Goal: Transaction & Acquisition: Book appointment/travel/reservation

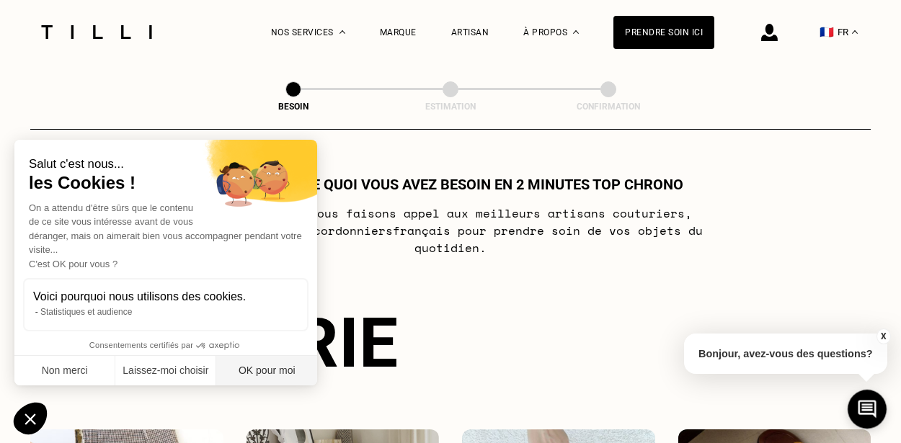
click at [295, 366] on button "OK pour moi" at bounding box center [266, 371] width 101 height 30
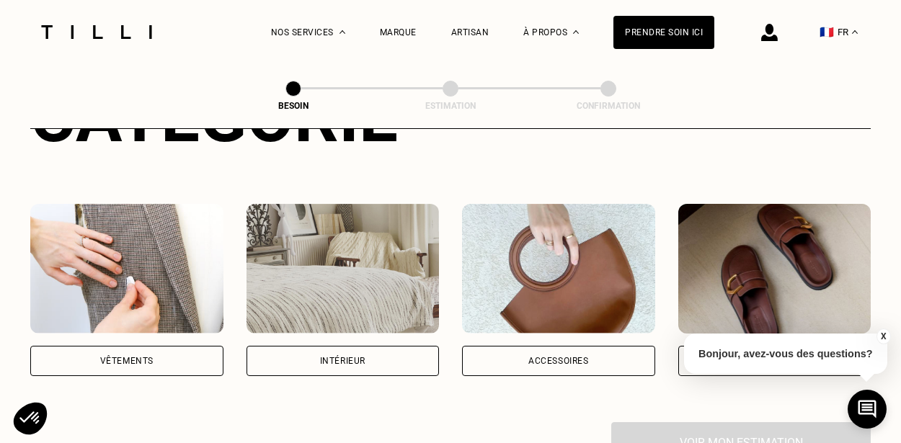
scroll to position [215, 0]
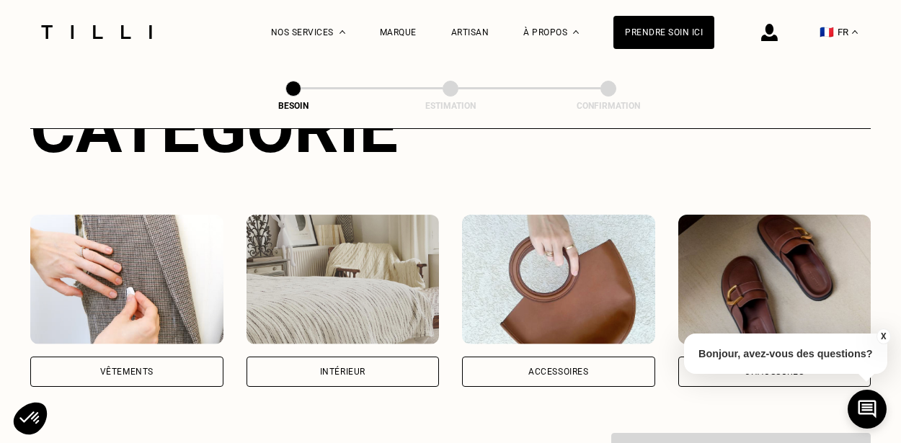
click at [171, 308] on img at bounding box center [126, 280] width 193 height 130
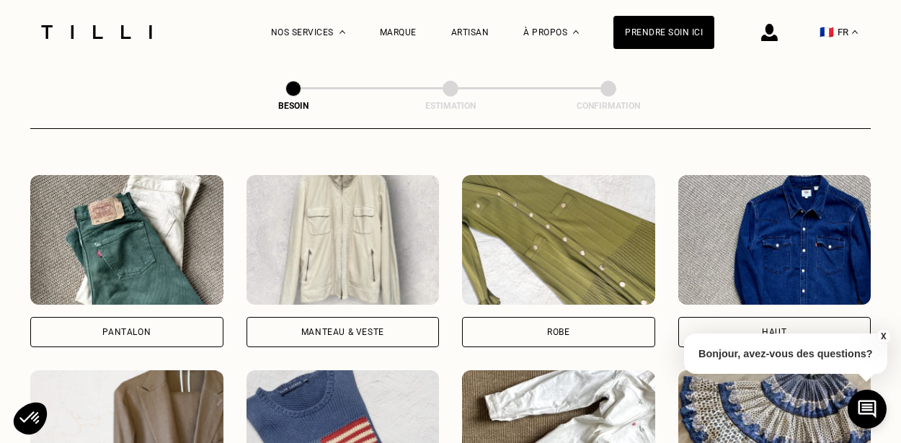
scroll to position [647, 0]
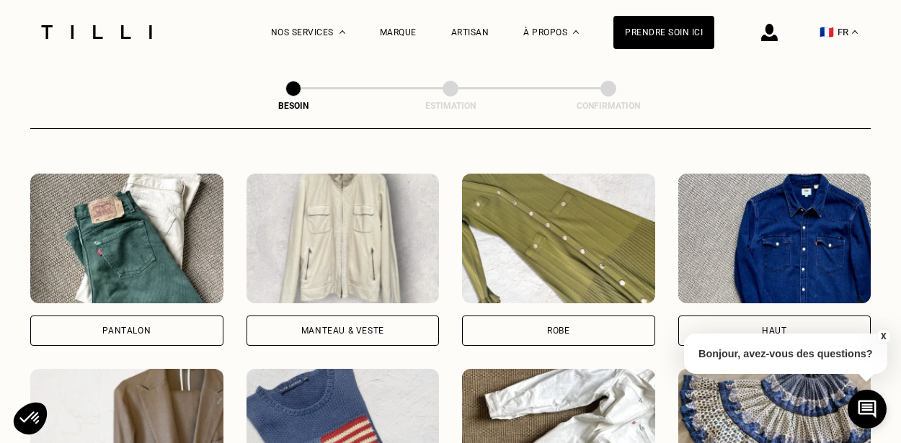
click at [366, 316] on div "Manteau & Veste" at bounding box center [342, 331] width 193 height 30
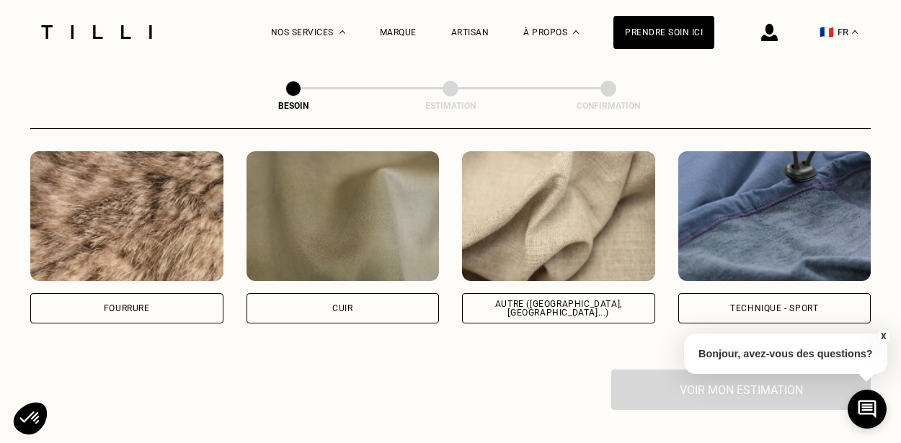
scroll to position [1744, 0]
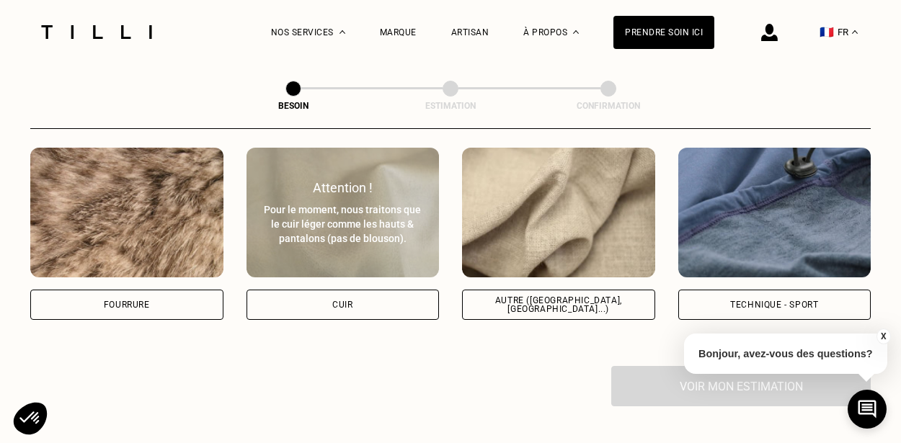
click at [375, 295] on div "Cuir" at bounding box center [342, 305] width 193 height 30
select select "FR"
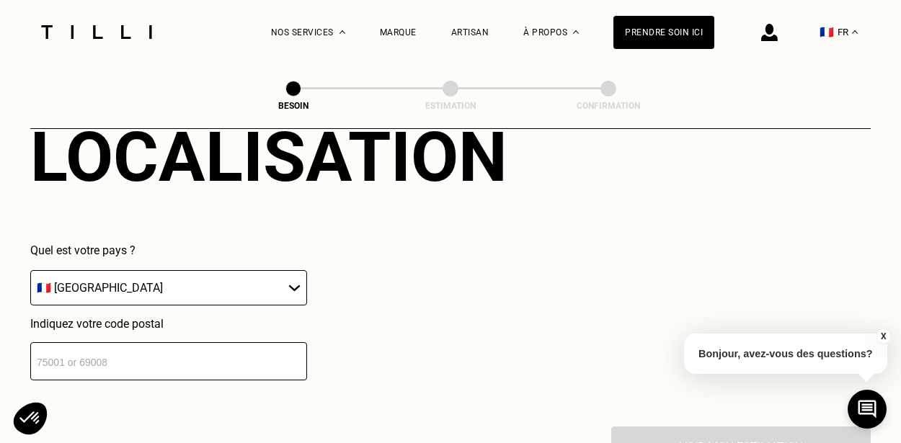
scroll to position [2046, 0]
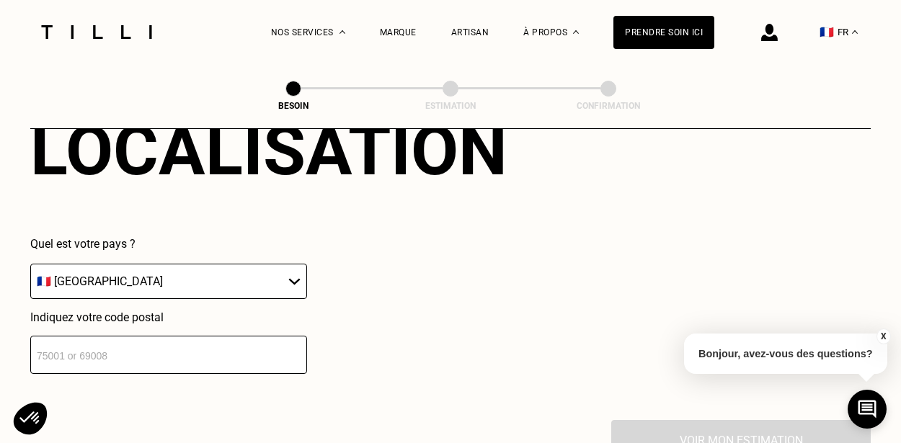
click at [297, 342] on input "number" at bounding box center [168, 355] width 277 height 38
type input "75010"
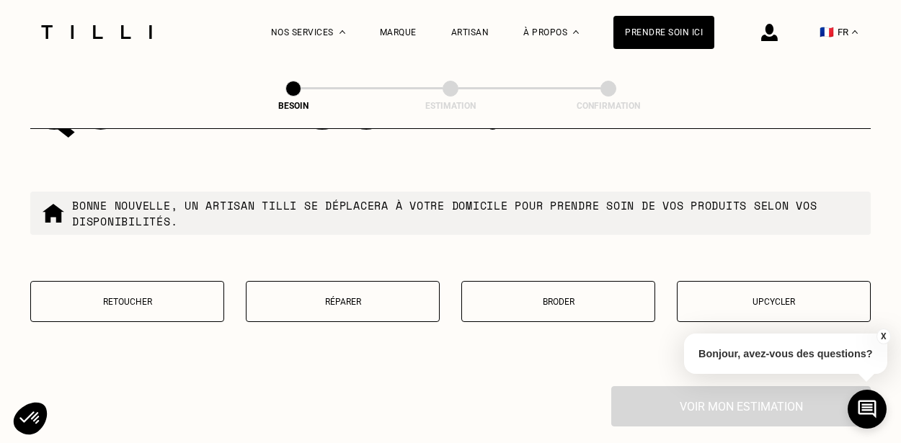
scroll to position [2447, 0]
click at [372, 300] on button "Réparer" at bounding box center [343, 301] width 194 height 41
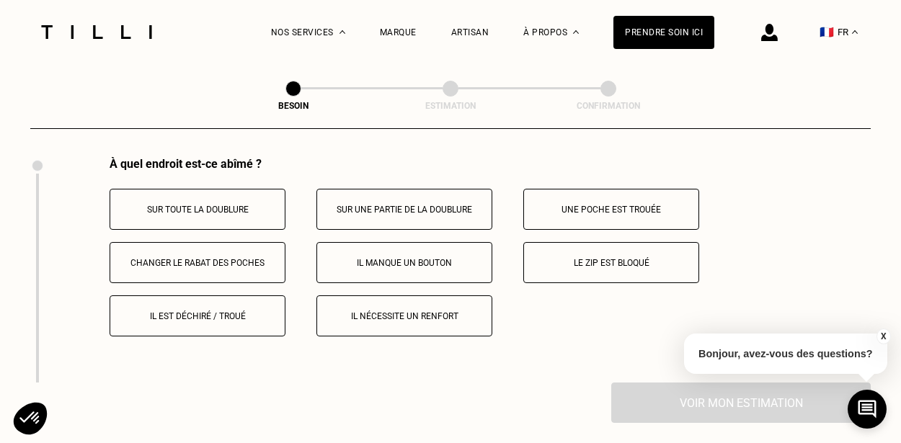
scroll to position [2677, 0]
click at [237, 311] on button "Il est déchiré / troué" at bounding box center [198, 315] width 176 height 41
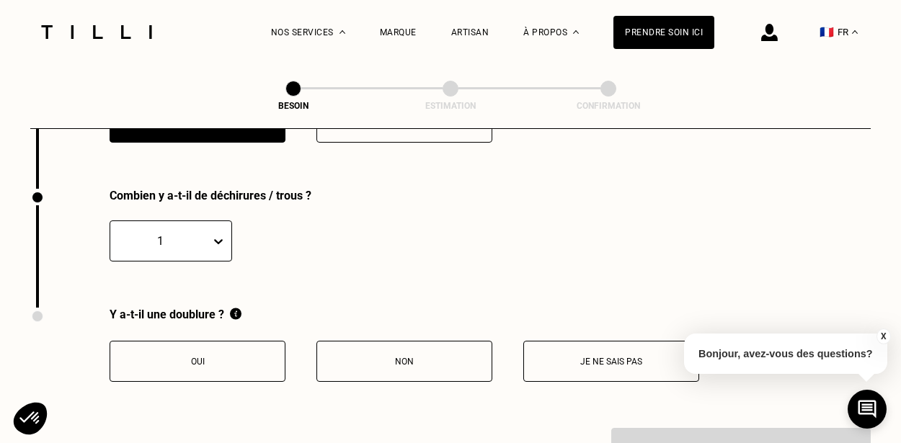
scroll to position [2879, 0]
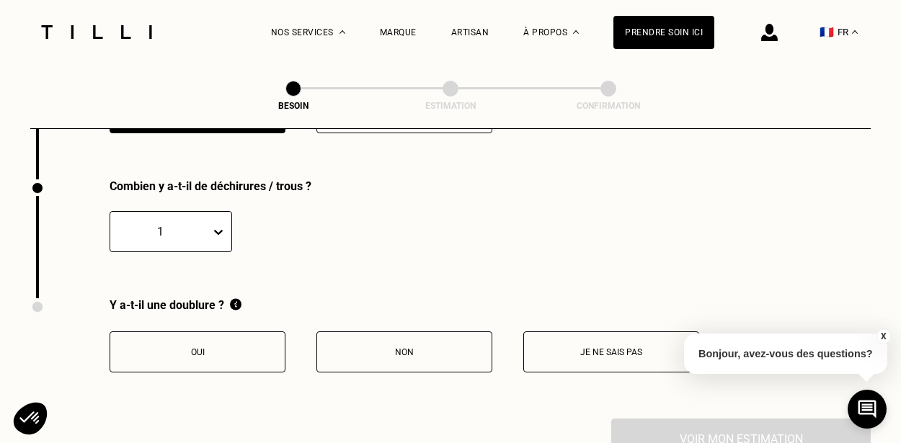
click at [570, 343] on button "Je ne sais pas" at bounding box center [611, 351] width 176 height 41
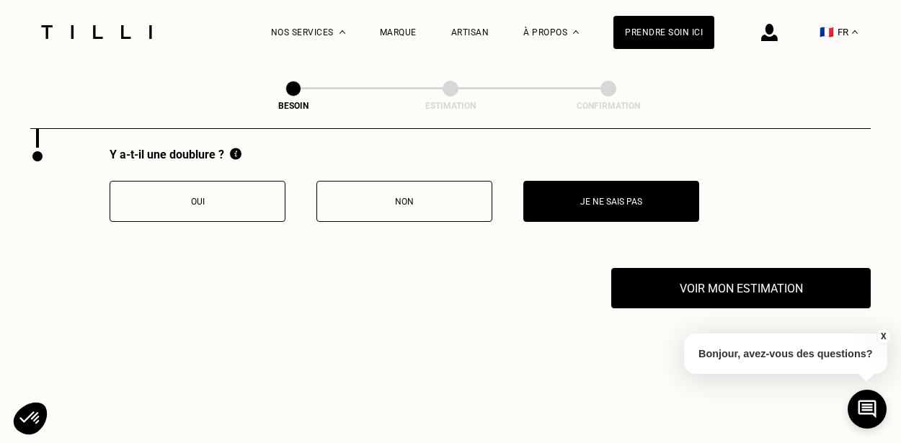
scroll to position [3026, 0]
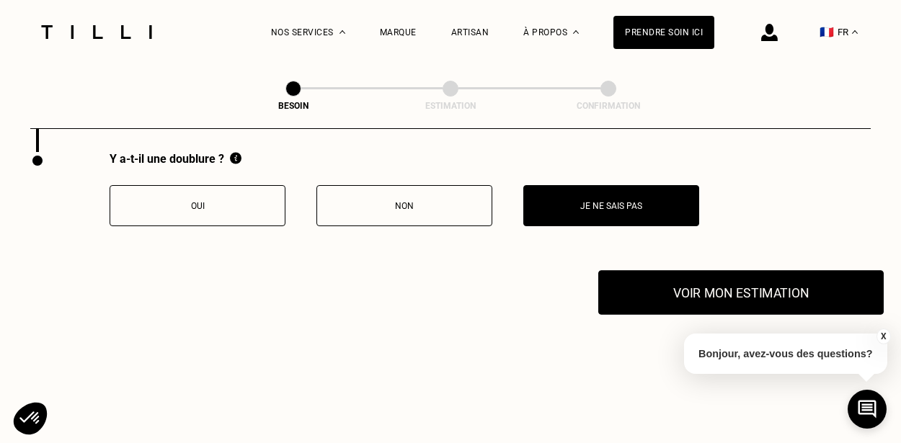
click at [659, 278] on button "Voir mon estimation" at bounding box center [740, 292] width 285 height 45
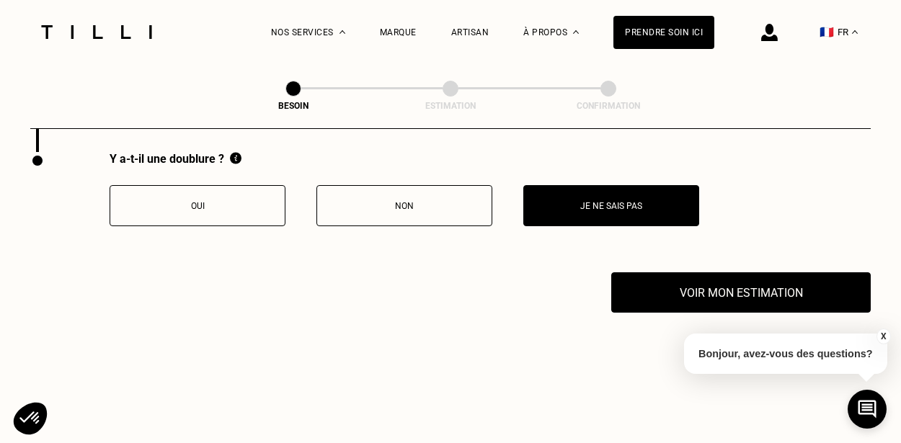
click at [389, 201] on p "Non" at bounding box center [404, 206] width 160 height 10
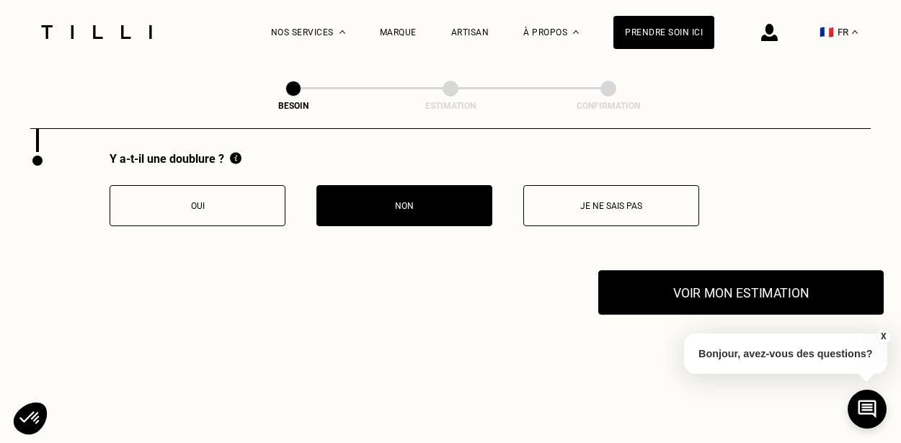
click at [683, 276] on button "Voir mon estimation" at bounding box center [740, 292] width 285 height 45
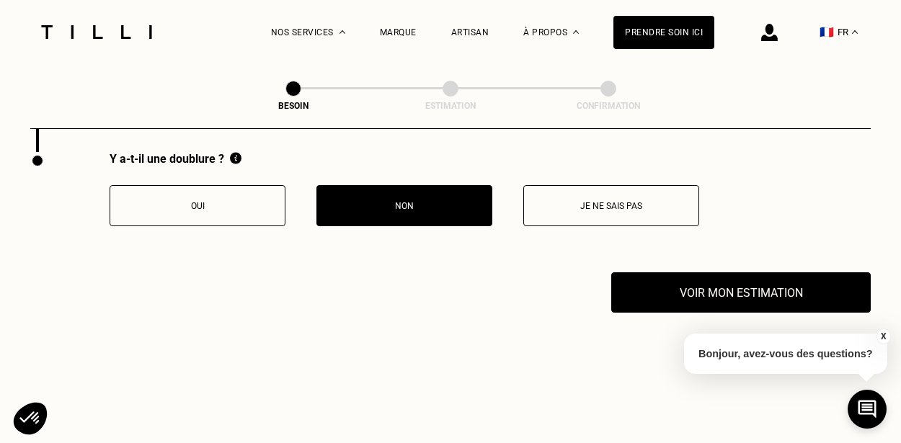
click at [271, 201] on p "Oui" at bounding box center [197, 206] width 160 height 10
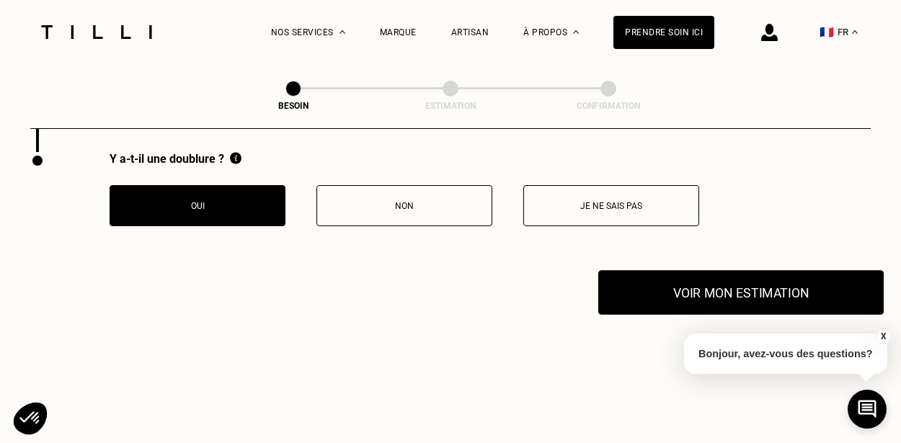
click at [660, 270] on button "Voir mon estimation" at bounding box center [740, 292] width 285 height 45
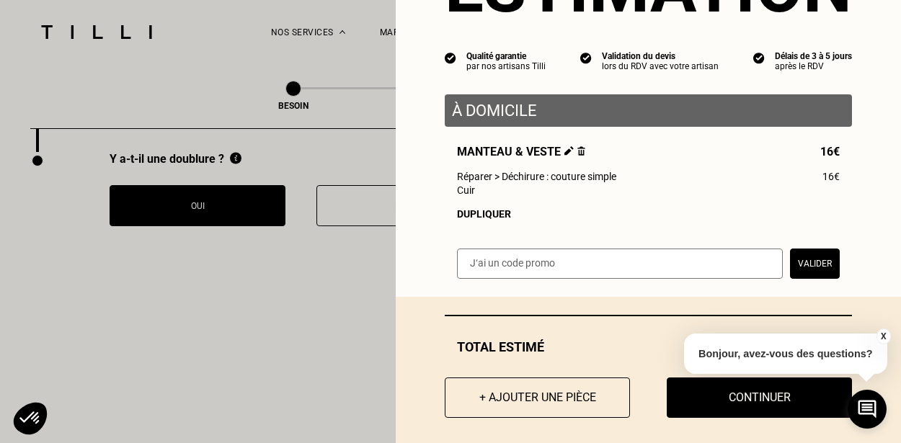
scroll to position [110, 0]
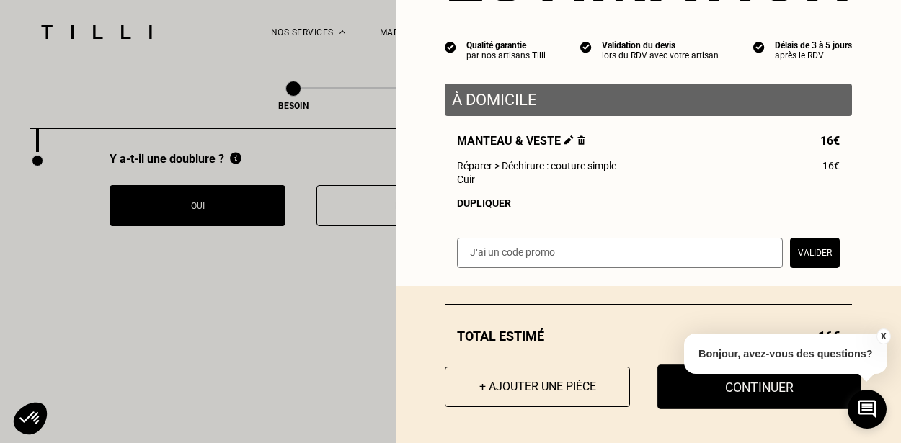
click at [696, 396] on button "Continuer" at bounding box center [759, 387] width 204 height 45
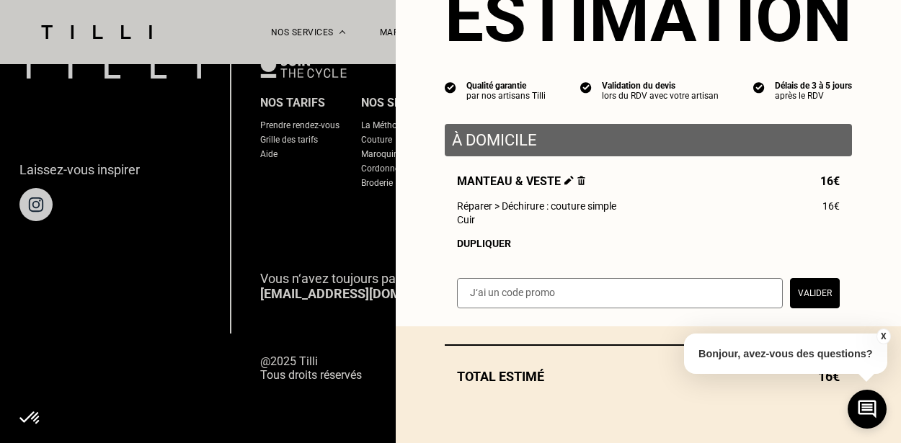
scroll to position [71, 0]
select select "FR"
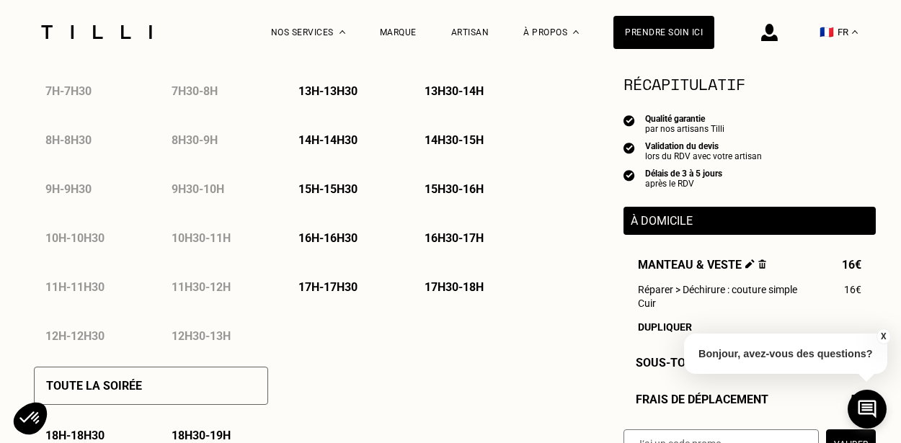
scroll to position [766, 0]
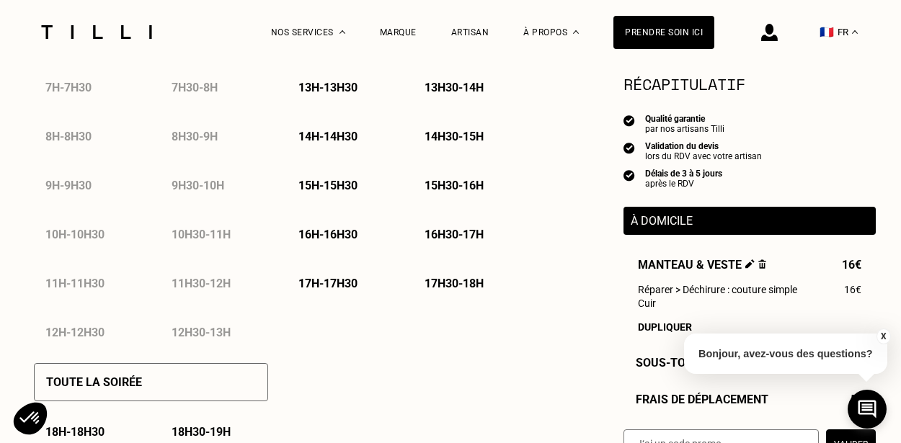
click at [348, 285] on p "17h - 17h30" at bounding box center [327, 284] width 59 height 14
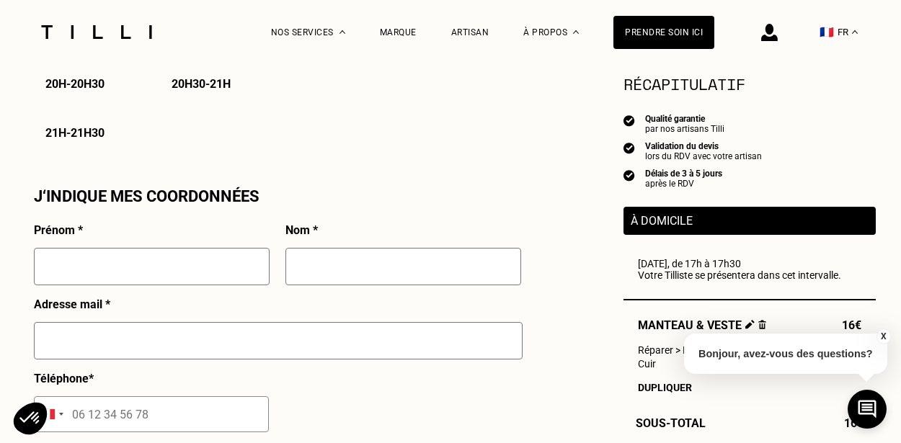
scroll to position [1213, 0]
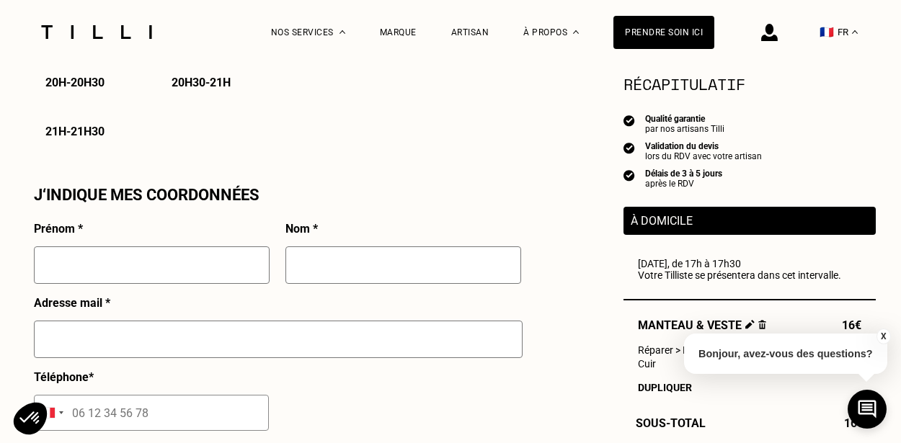
click at [254, 277] on input "text" at bounding box center [152, 264] width 236 height 37
type input "[PERSON_NAME]"
type input "Bevillard"
type input "[EMAIL_ADDRESS][DOMAIN_NAME]"
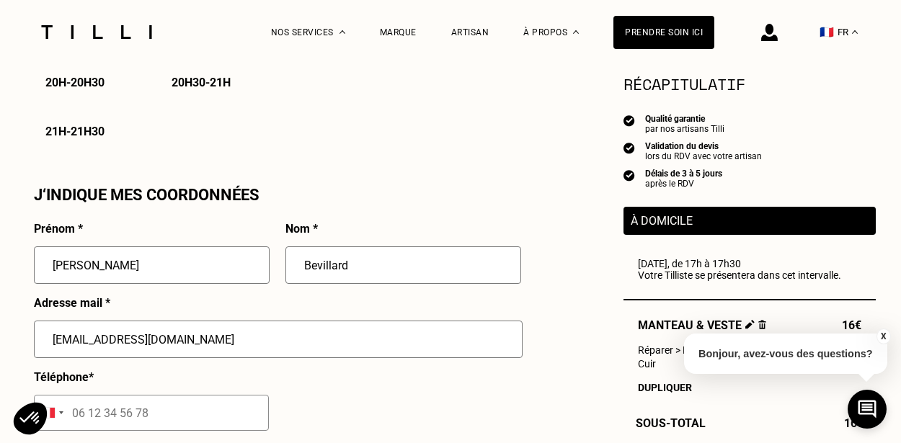
type input "07 81 56 44 09"
type input "[STREET_ADDRESS]"
type input "[GEOGRAPHIC_DATA] ([GEOGRAPHIC_DATA] 10)"
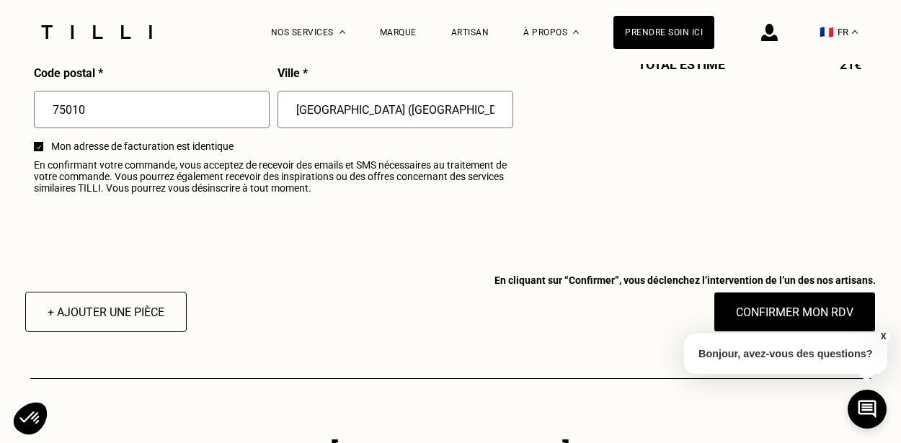
scroll to position [1836, 0]
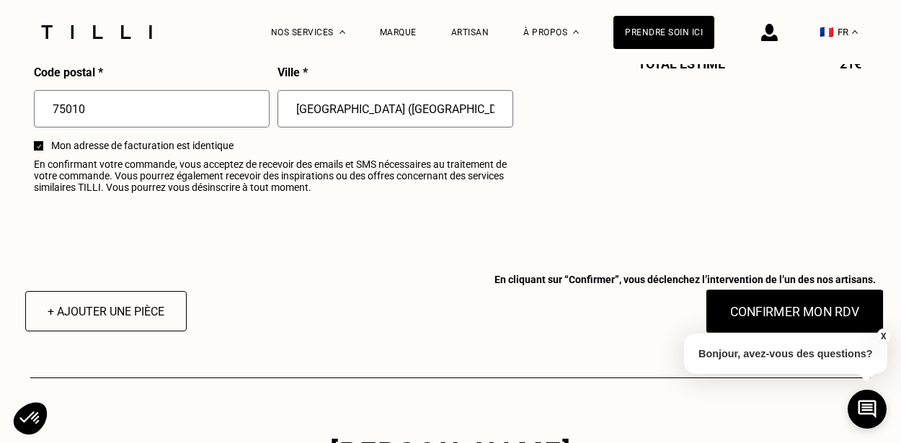
click at [747, 308] on button "Confirmer mon RDV" at bounding box center [794, 311] width 179 height 45
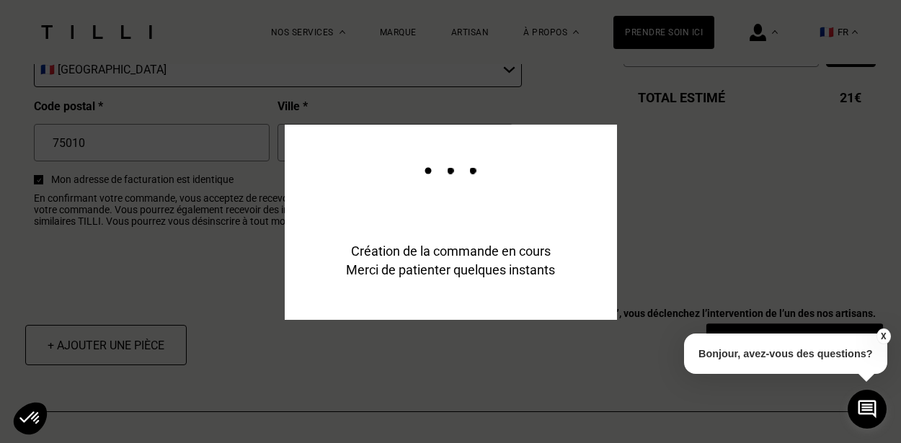
scroll to position [1871, 0]
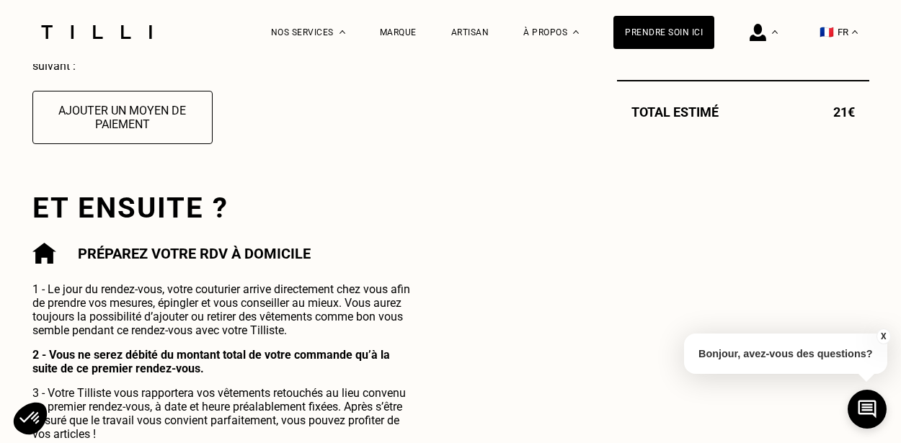
scroll to position [608, 0]
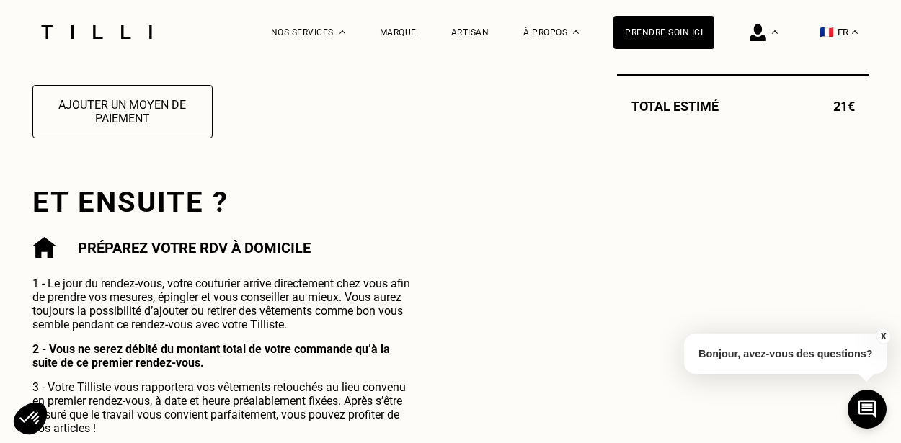
click at [84, 28] on img at bounding box center [96, 32] width 121 height 14
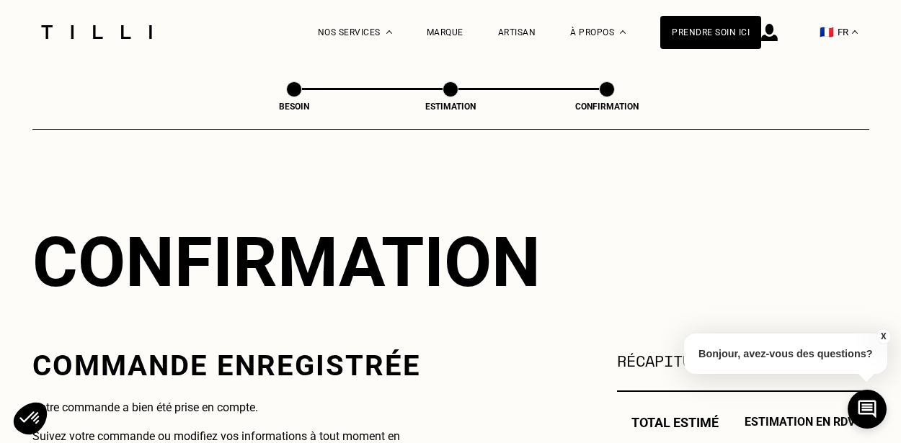
scroll to position [610, 0]
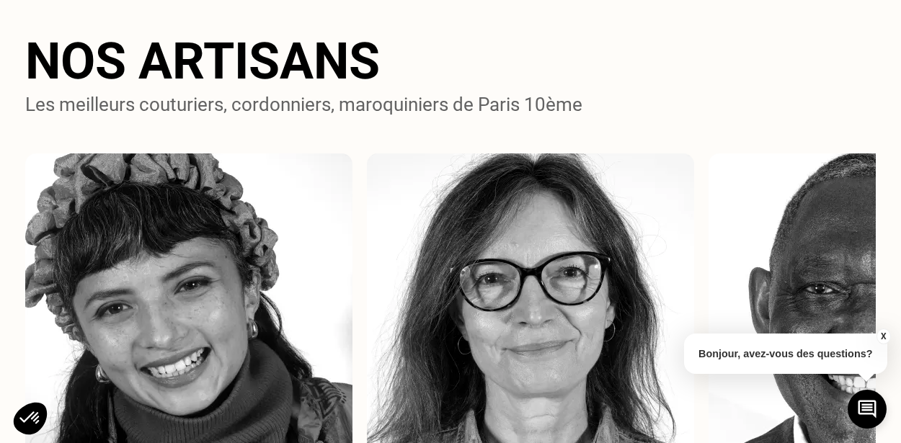
scroll to position [761, 0]
